Goal: Information Seeking & Learning: Learn about a topic

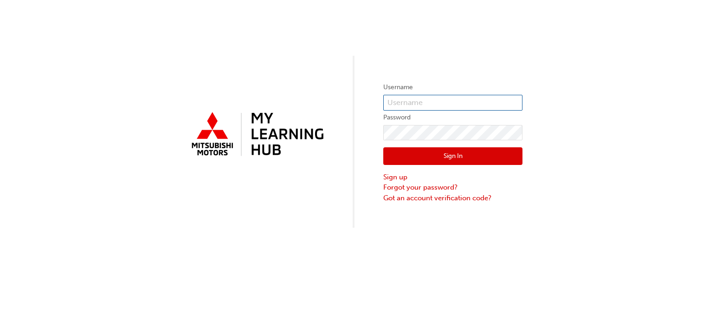
type input "0005774197"
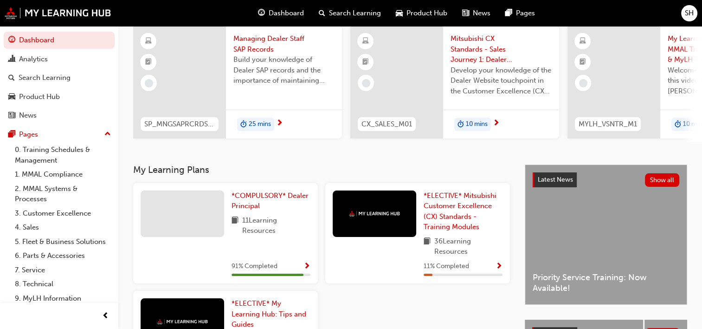
scroll to position [76, 0]
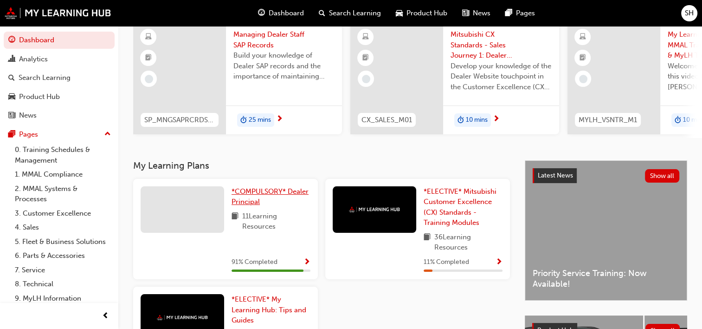
click at [246, 195] on span "*COMPULSORY* Dealer Principal" at bounding box center [270, 196] width 77 height 19
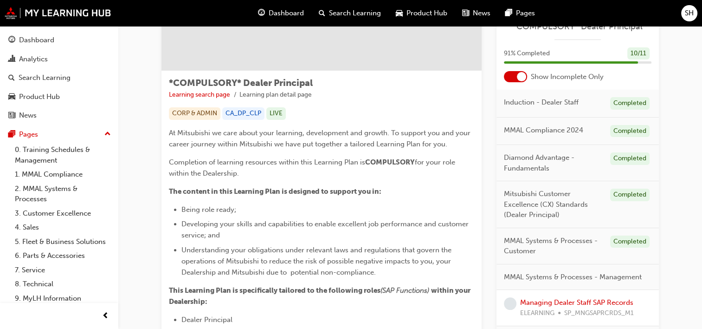
scroll to position [117, 0]
click at [555, 298] on link "Managing Dealer Staff SAP Records" at bounding box center [576, 302] width 113 height 8
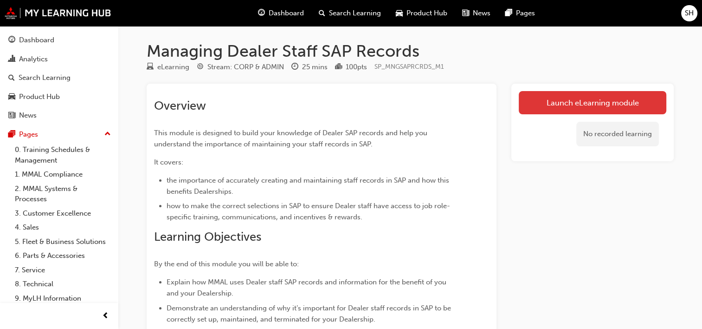
click at [553, 107] on link "Launch eLearning module" at bounding box center [593, 102] width 148 height 23
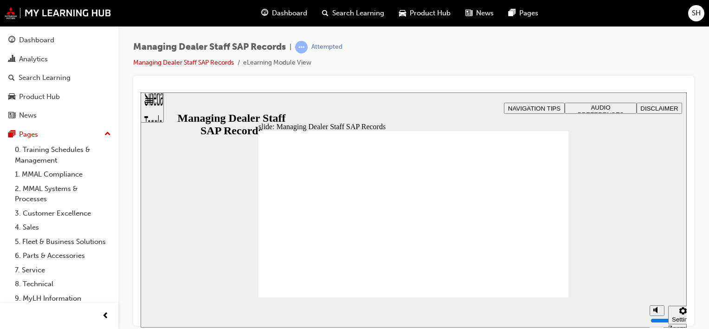
click at [644, 258] on div "slide: Managing Dealer Staff SAP Records Rectangle 1 Managing Dealer Staff SAP …" at bounding box center [414, 209] width 546 height 235
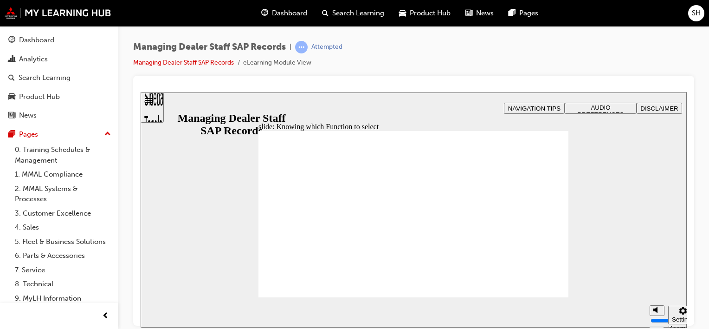
drag, startPoint x: 363, startPoint y: 274, endPoint x: 552, endPoint y: 142, distance: 230.9
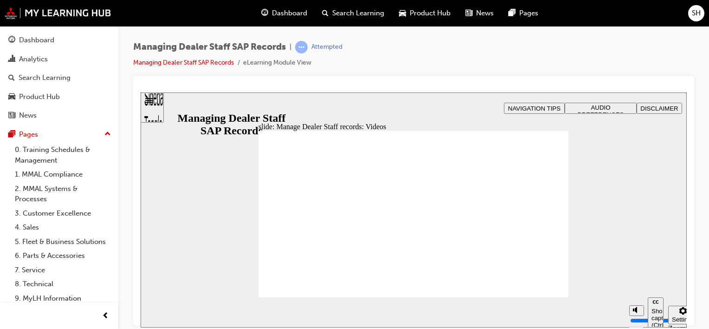
type input "0"
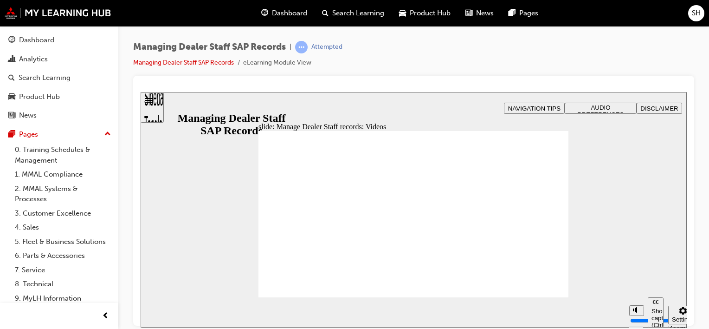
type input "0"
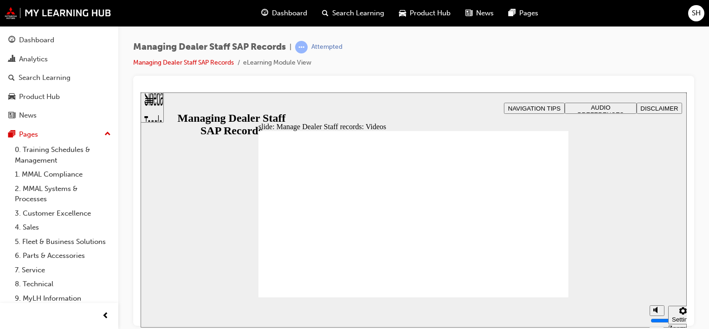
type input "0"
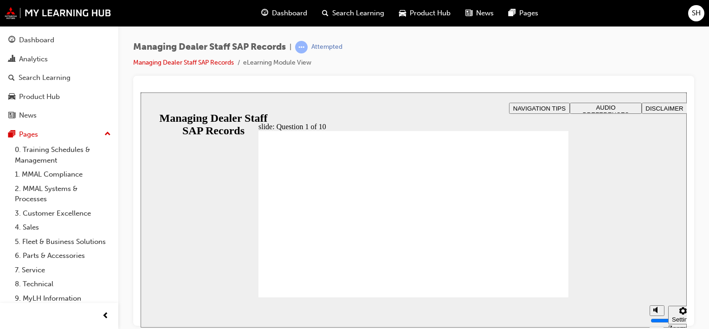
checkbox input "true"
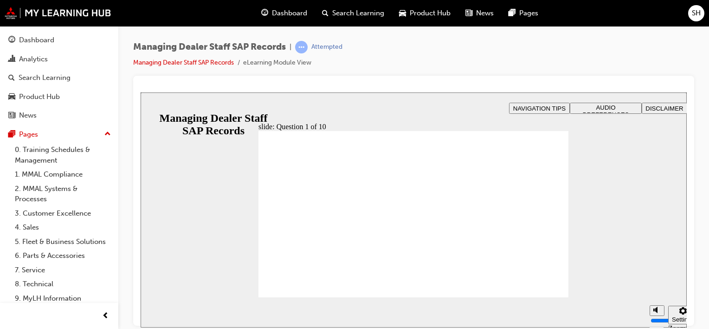
radio input "true"
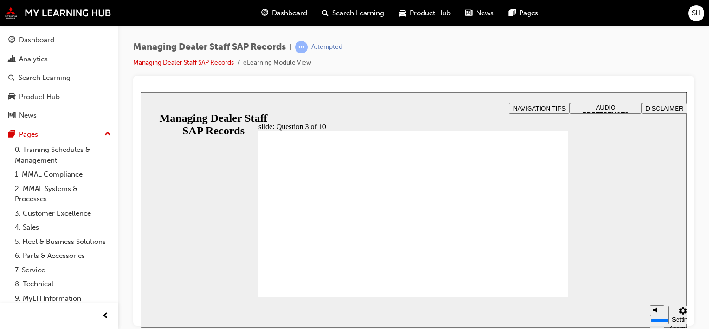
checkbox input "true"
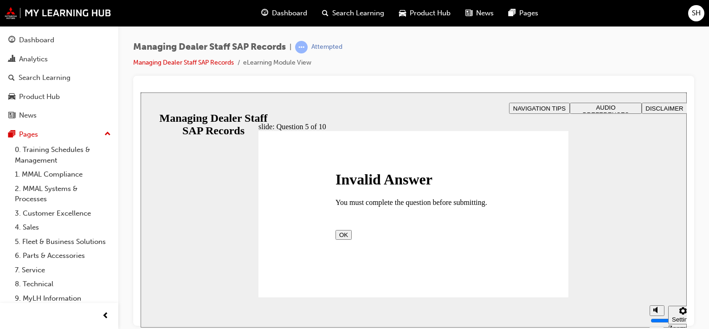
click at [352, 239] on button "OK" at bounding box center [344, 234] width 16 height 10
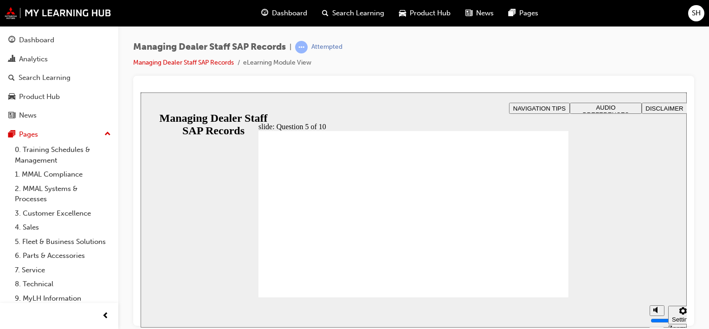
checkbox input "true"
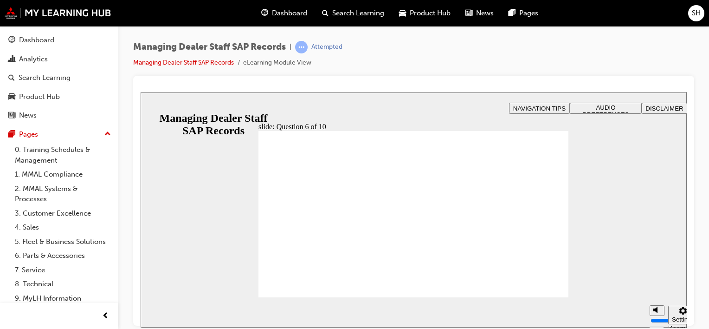
radio input "true"
checkbox input "true"
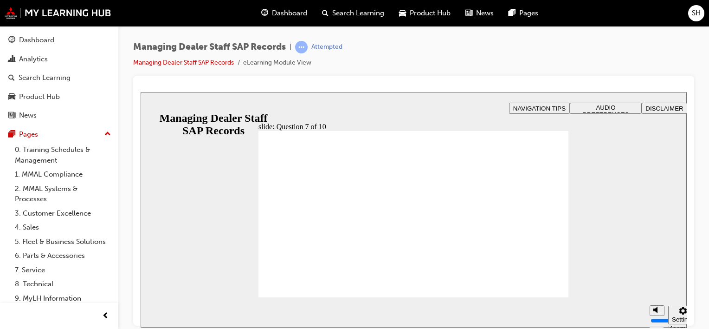
radio input "true"
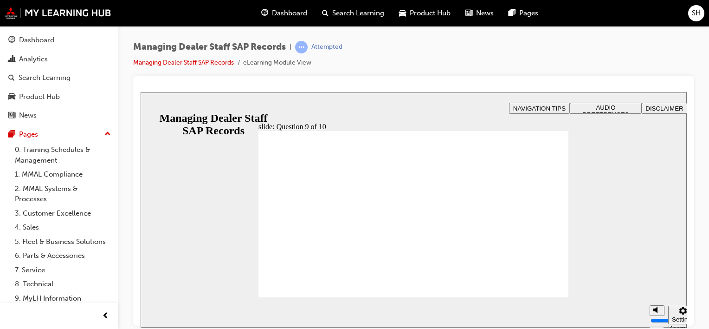
radio input "true"
